Goal: Check status: Check status

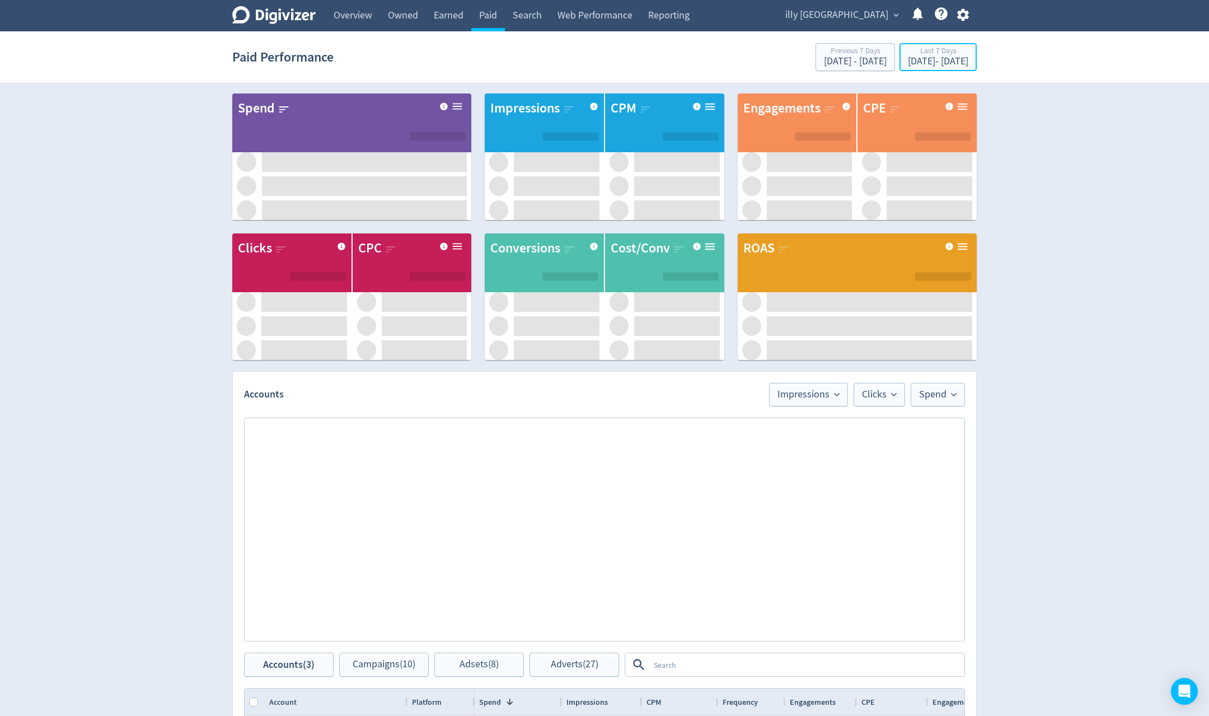
click at [918, 61] on div "[DATE] - [DATE]" at bounding box center [938, 62] width 60 height 10
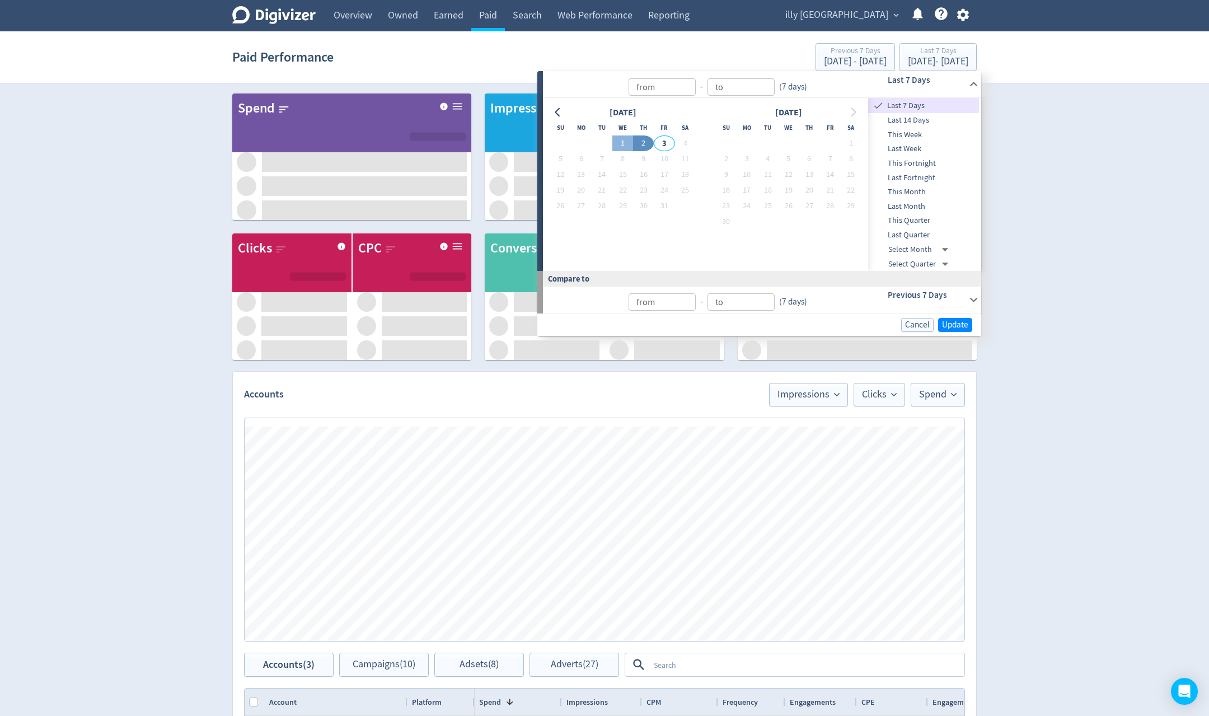
click at [635, 143] on button "2" at bounding box center [643, 143] width 21 height 16
click at [637, 144] on button "2" at bounding box center [643, 143] width 21 height 16
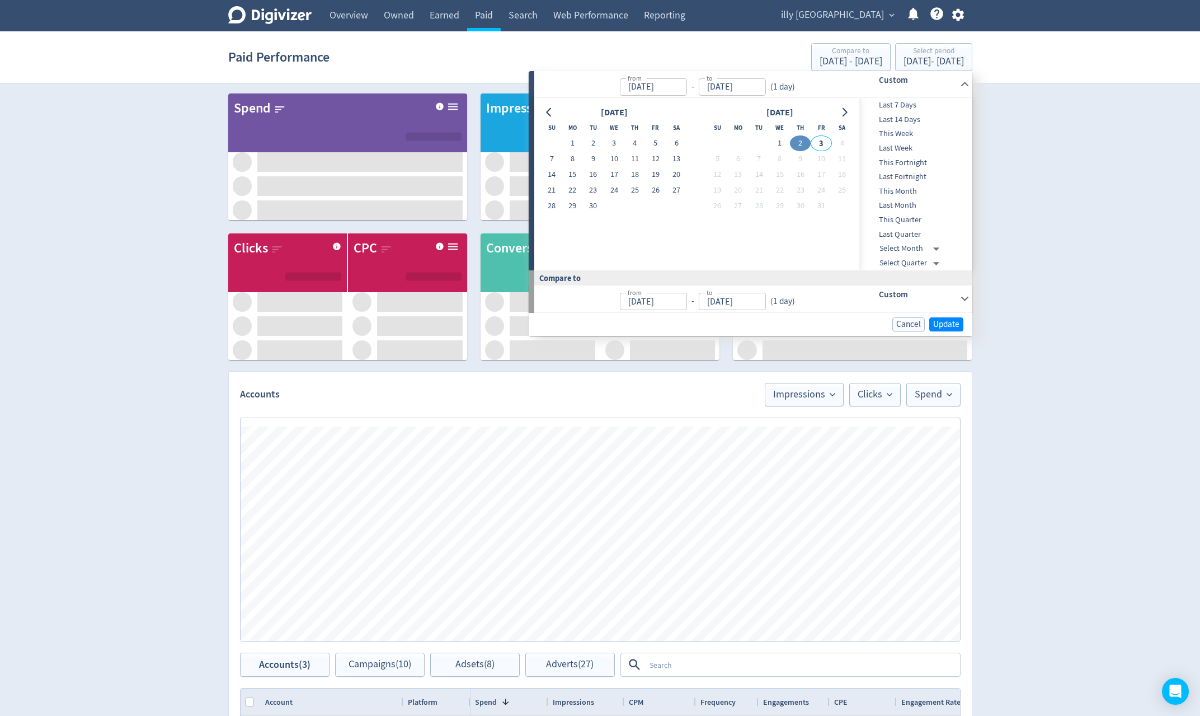
type input "[DATE]"
click at [954, 320] on span "Update" at bounding box center [946, 324] width 26 height 8
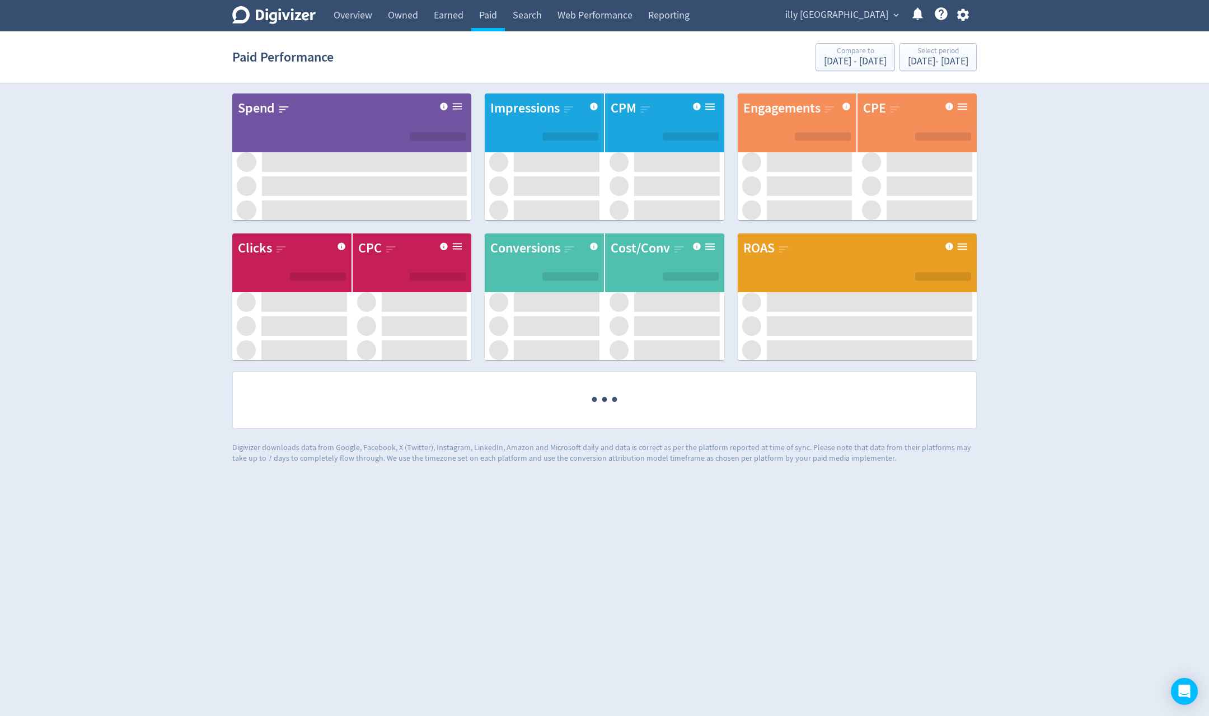
click at [353, 17] on link "Overview" at bounding box center [353, 15] width 54 height 31
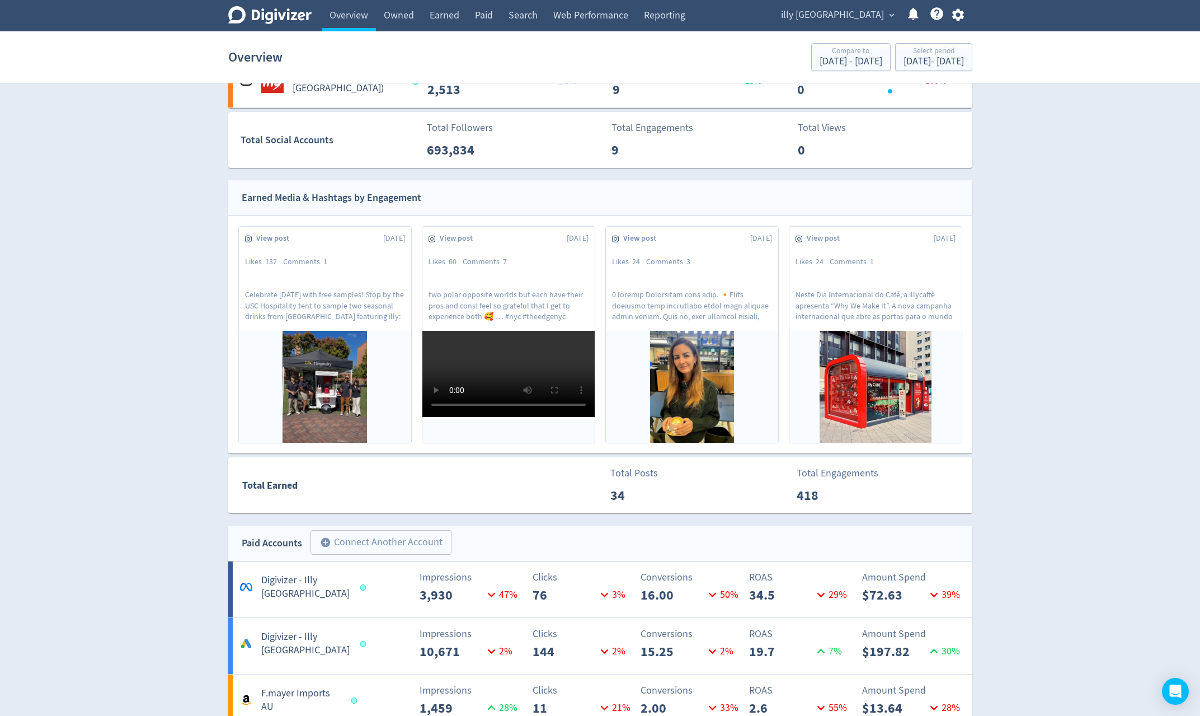
scroll to position [26, 0]
